Goal: Task Accomplishment & Management: Manage account settings

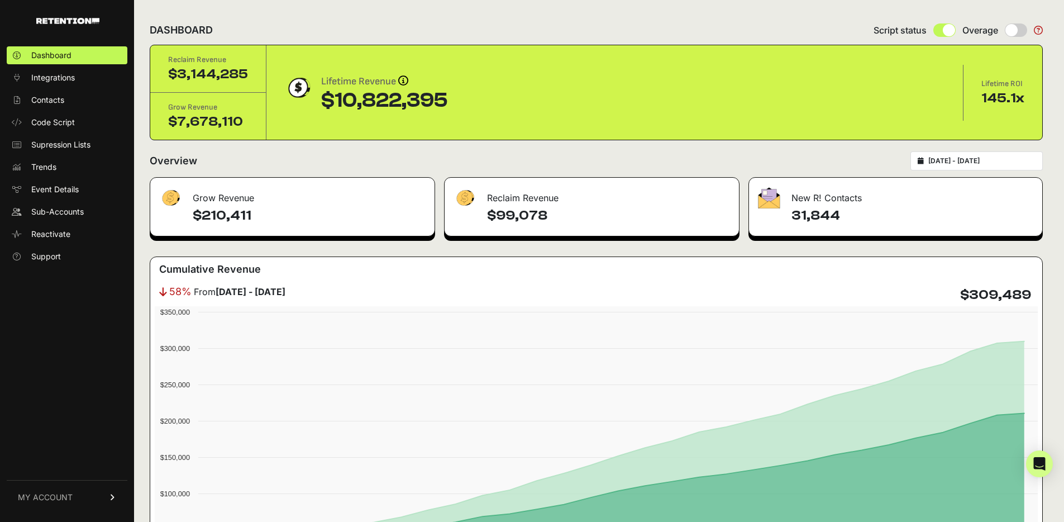
click at [273, 30] on div "DASHBOARD Script status Overage" at bounding box center [596, 30] width 893 height 29
click at [222, 26] on div "DASHBOARD Script status Overage" at bounding box center [596, 30] width 893 height 29
click at [188, 160] on h2 "Overview" at bounding box center [173, 161] width 47 height 16
click at [255, 160] on div "Overview [DATE] - [DATE]" at bounding box center [596, 160] width 893 height 19
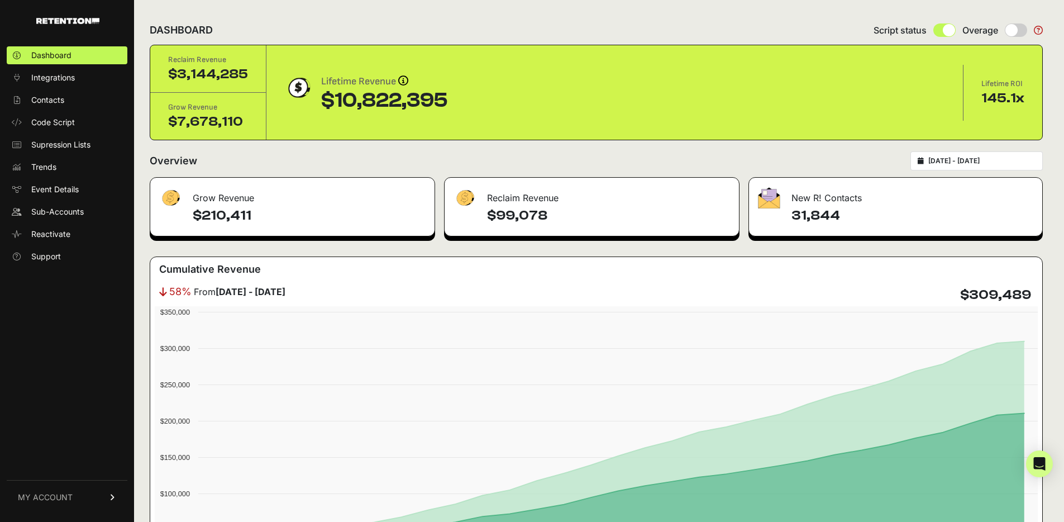
click at [157, 30] on h2 "DASHBOARD" at bounding box center [181, 30] width 63 height 16
drag, startPoint x: 442, startPoint y: 97, endPoint x: 319, endPoint y: 99, distance: 123.4
click at [321, 99] on div "$10,822,395" at bounding box center [384, 100] width 127 height 22
click at [517, 109] on div "Lifetime Revenue Revenue attribution works in two ways: Grow Revenue: Revenue i…" at bounding box center [614, 93] width 661 height 38
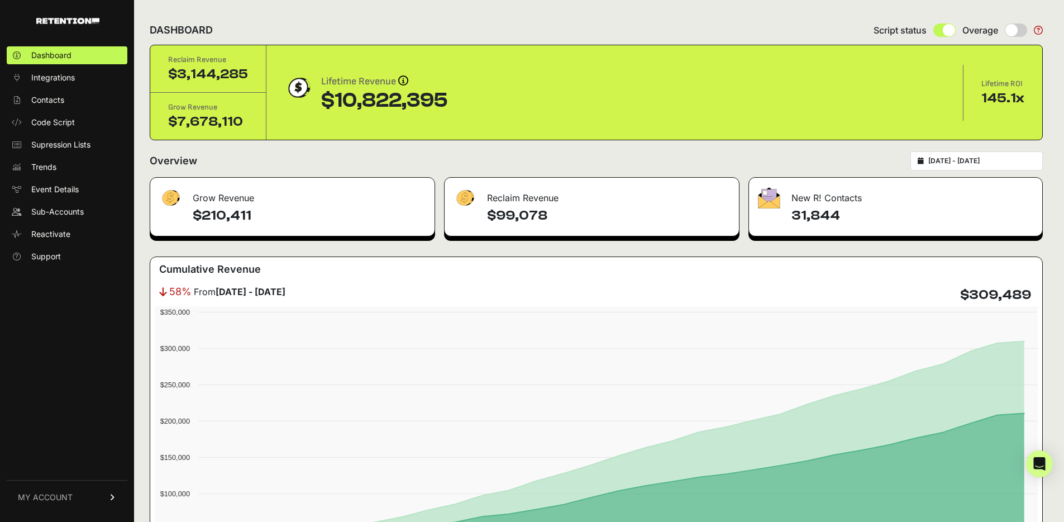
click at [641, 30] on div "DASHBOARD Script status Overage" at bounding box center [596, 30] width 893 height 29
click at [71, 81] on span "Integrations" at bounding box center [53, 77] width 44 height 11
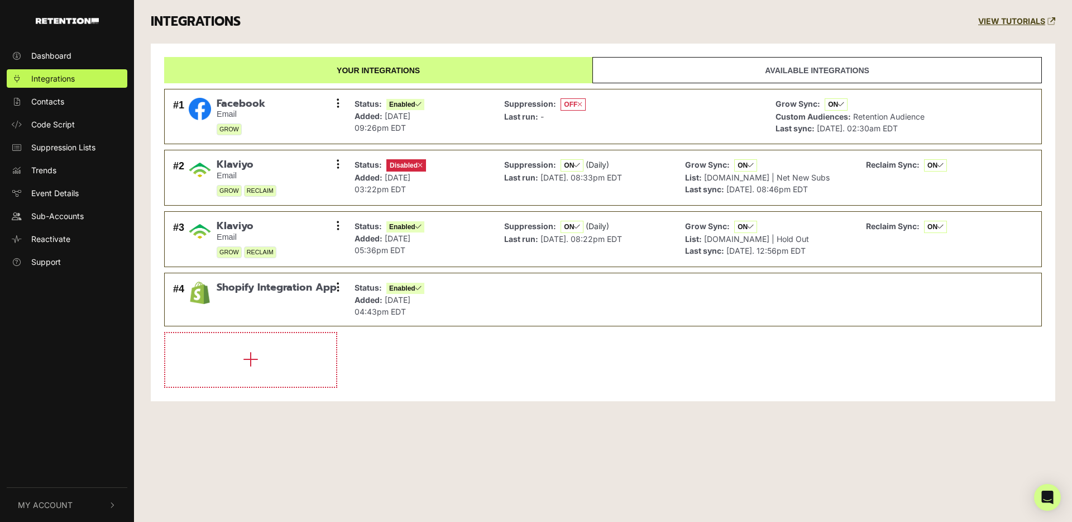
click at [275, 17] on div "INTEGRATIONS VIEW TUTORIALS" at bounding box center [603, 22] width 922 height 44
click at [315, 20] on div "INTEGRATIONS VIEW TUTORIALS" at bounding box center [603, 22] width 922 height 44
click at [361, 29] on div "INTEGRATIONS VIEW TUTORIALS" at bounding box center [603, 22] width 922 height 44
click at [864, 112] on span "Retention Audience" at bounding box center [888, 116] width 71 height 9
click at [865, 112] on span "Retention Audience" at bounding box center [888, 116] width 71 height 9
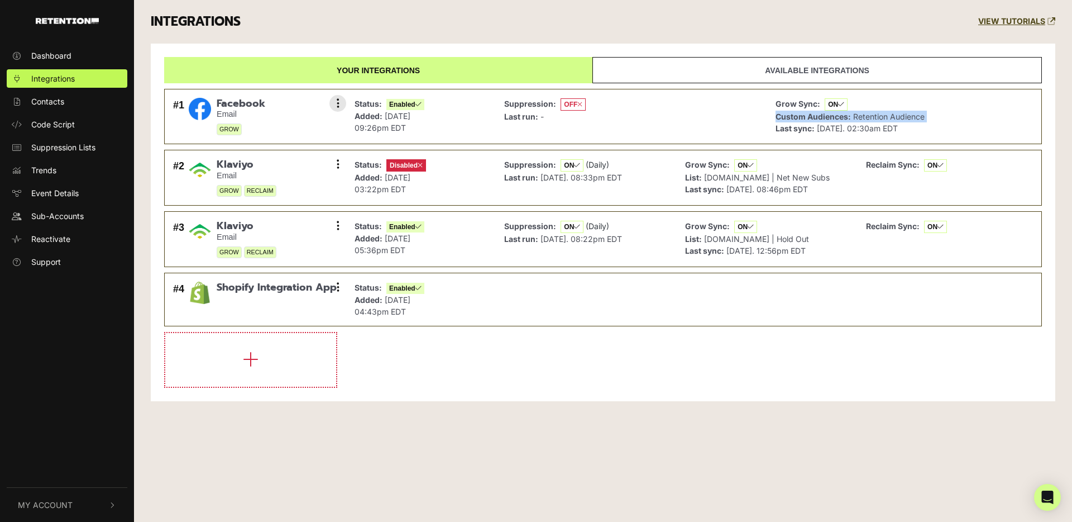
click at [865, 112] on span "Retention Audience" at bounding box center [888, 116] width 71 height 9
click at [586, 21] on div "INTEGRATIONS VIEW TUTORIALS" at bounding box center [603, 22] width 922 height 44
click at [837, 106] on span "ON" at bounding box center [836, 104] width 23 height 12
click at [835, 103] on span "ON" at bounding box center [836, 104] width 23 height 12
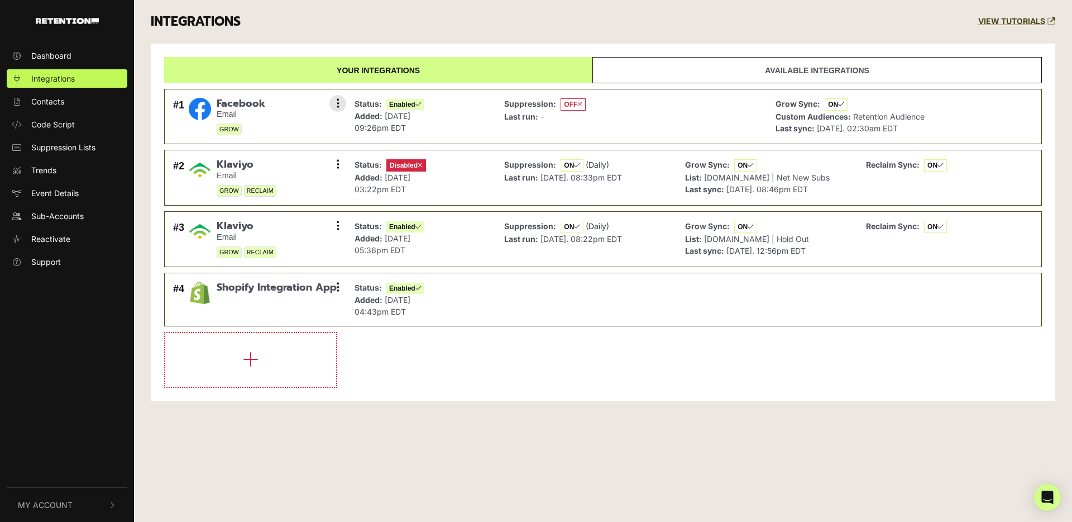
click at [835, 103] on span "ON" at bounding box center [836, 104] width 23 height 12
click at [820, 107] on strong "Grow Sync:" at bounding box center [798, 103] width 45 height 9
click at [831, 104] on span "ON" at bounding box center [836, 104] width 23 height 12
click at [647, 19] on div "INTEGRATIONS VIEW TUTORIALS" at bounding box center [603, 22] width 922 height 44
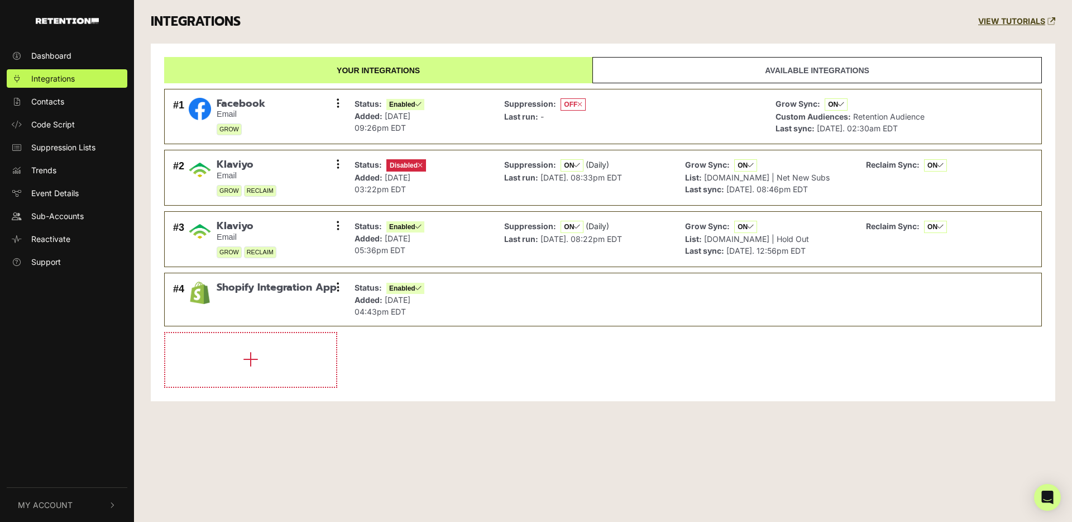
click at [531, 34] on div "INTEGRATIONS VIEW TUTORIALS" at bounding box center [603, 22] width 922 height 44
click at [97, 508] on button "My Account" at bounding box center [67, 505] width 121 height 34
click at [84, 387] on span "Account Details" at bounding box center [60, 386] width 58 height 12
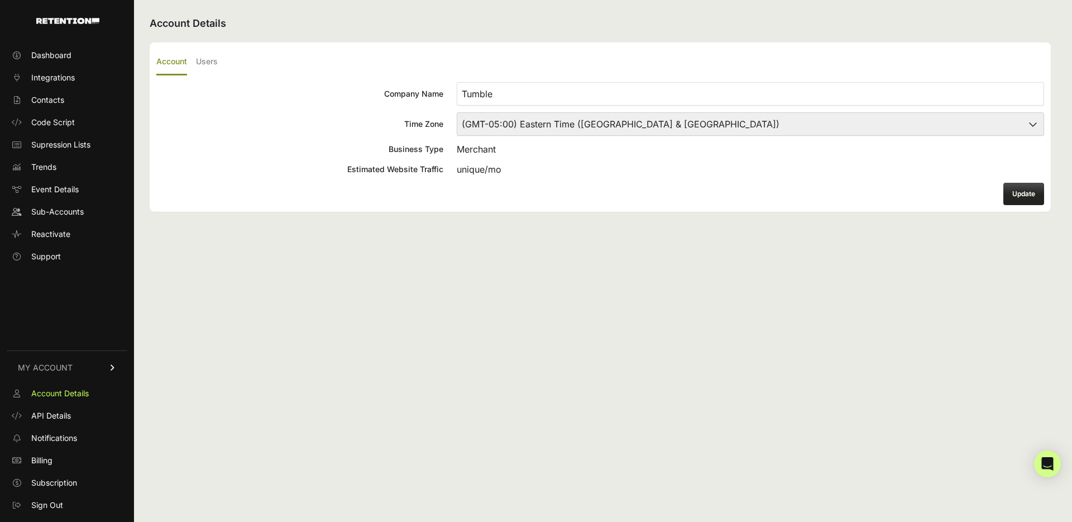
click at [222, 63] on ul "Account Users" at bounding box center [600, 62] width 888 height 26
click at [199, 64] on label "Users" at bounding box center [207, 62] width 22 height 26
click at [0, 0] on input "Users" at bounding box center [0, 0] width 0 height 0
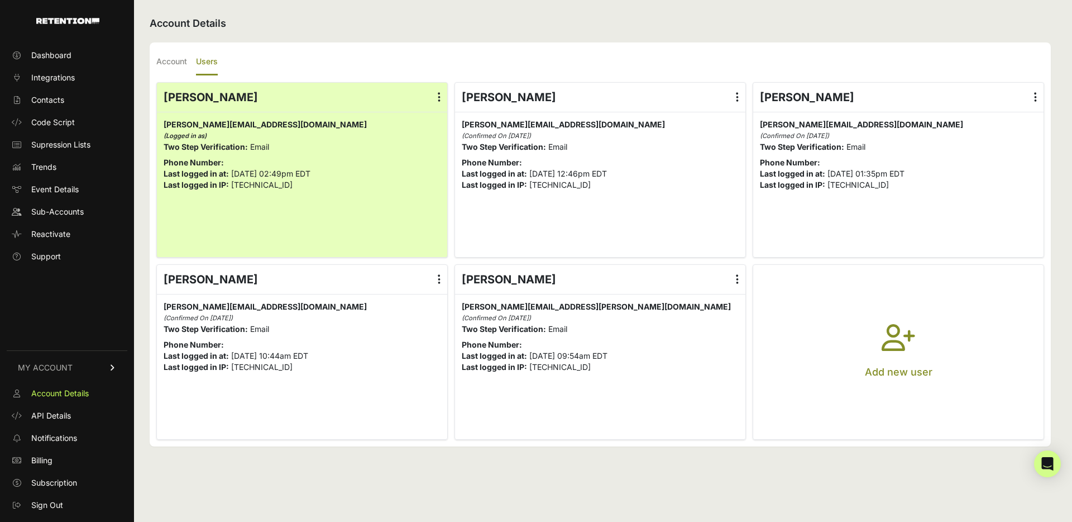
click at [904, 339] on icon "button" at bounding box center [899, 344] width 34 height 40
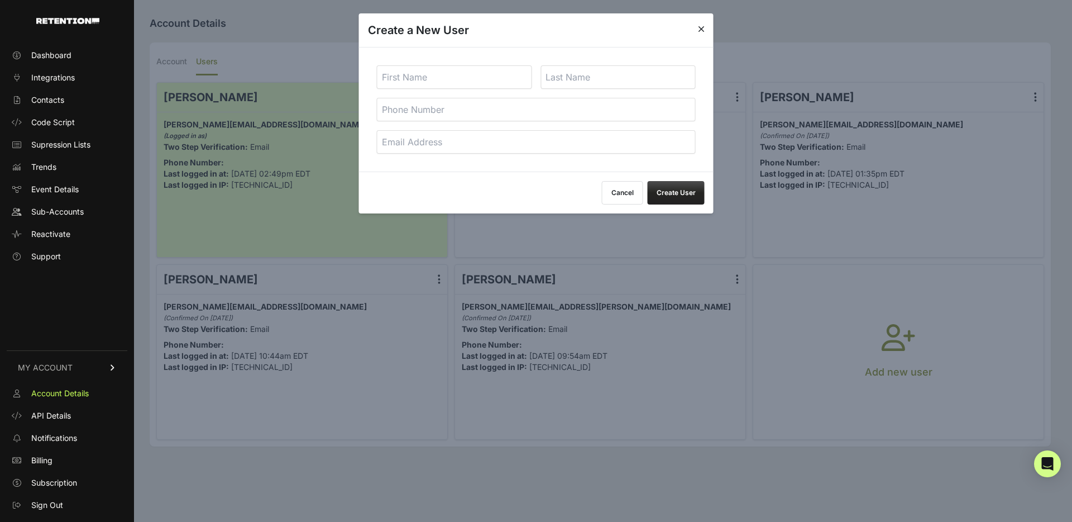
click at [462, 84] on input "text" at bounding box center [454, 76] width 155 height 23
type input "Melissa"
type input "Hanson"
click at [445, 157] on div "Melissa Hanson" at bounding box center [536, 109] width 355 height 125
click at [464, 146] on input "email" at bounding box center [536, 141] width 319 height 23
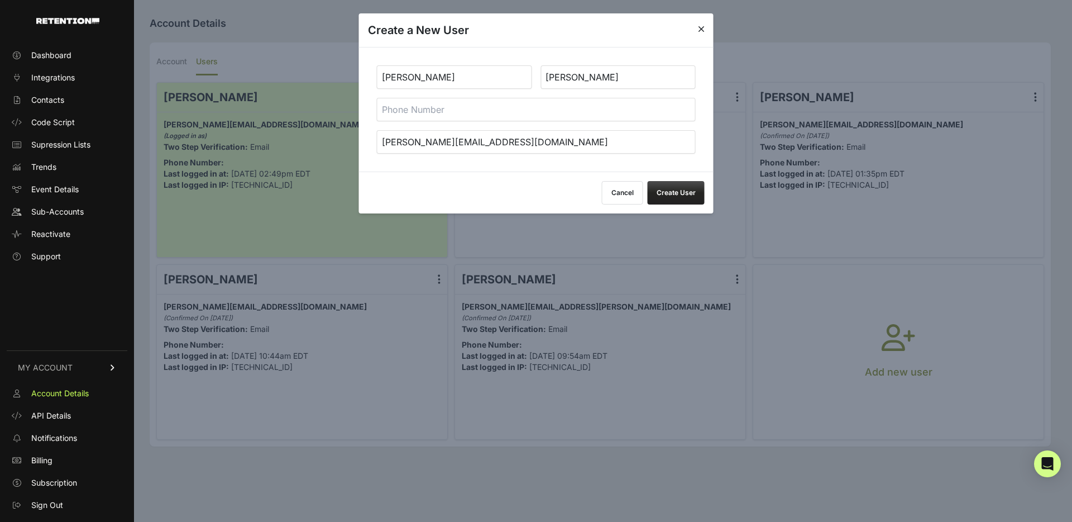
type input "melissa@tumbleliving.com"
click at [666, 196] on button "Create User" at bounding box center [676, 192] width 57 height 23
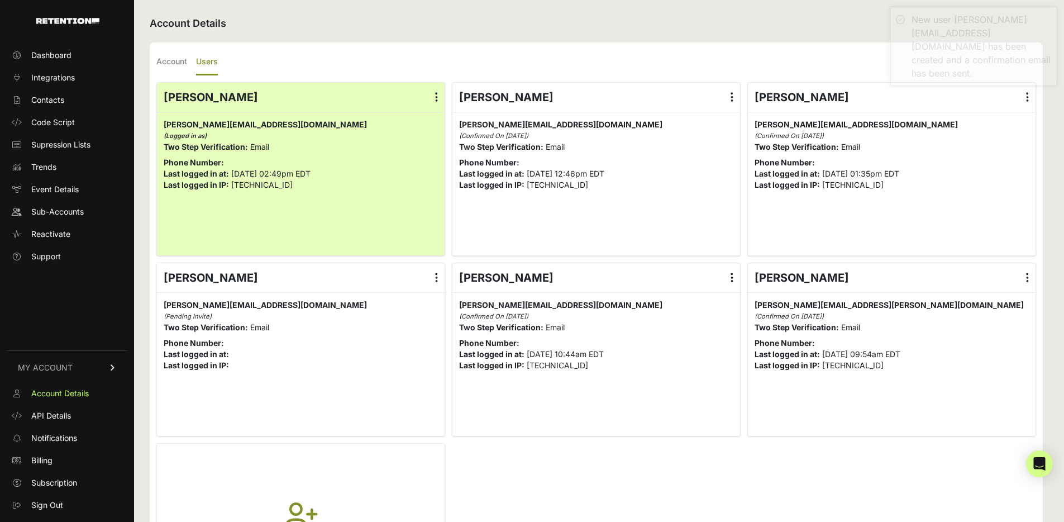
click at [337, 309] on p "[PERSON_NAME][EMAIL_ADDRESS][DOMAIN_NAME] [PERSON_NAME][EMAIL_ADDRESS][DOMAIN_N…" at bounding box center [301, 310] width 274 height 22
click at [554, 40] on div "Account Details Account Users Company Name Tumble Time Zone (GMT-10:00) [GEOGRA…" at bounding box center [596, 321] width 924 height 643
